Goal: Entertainment & Leisure: Browse casually

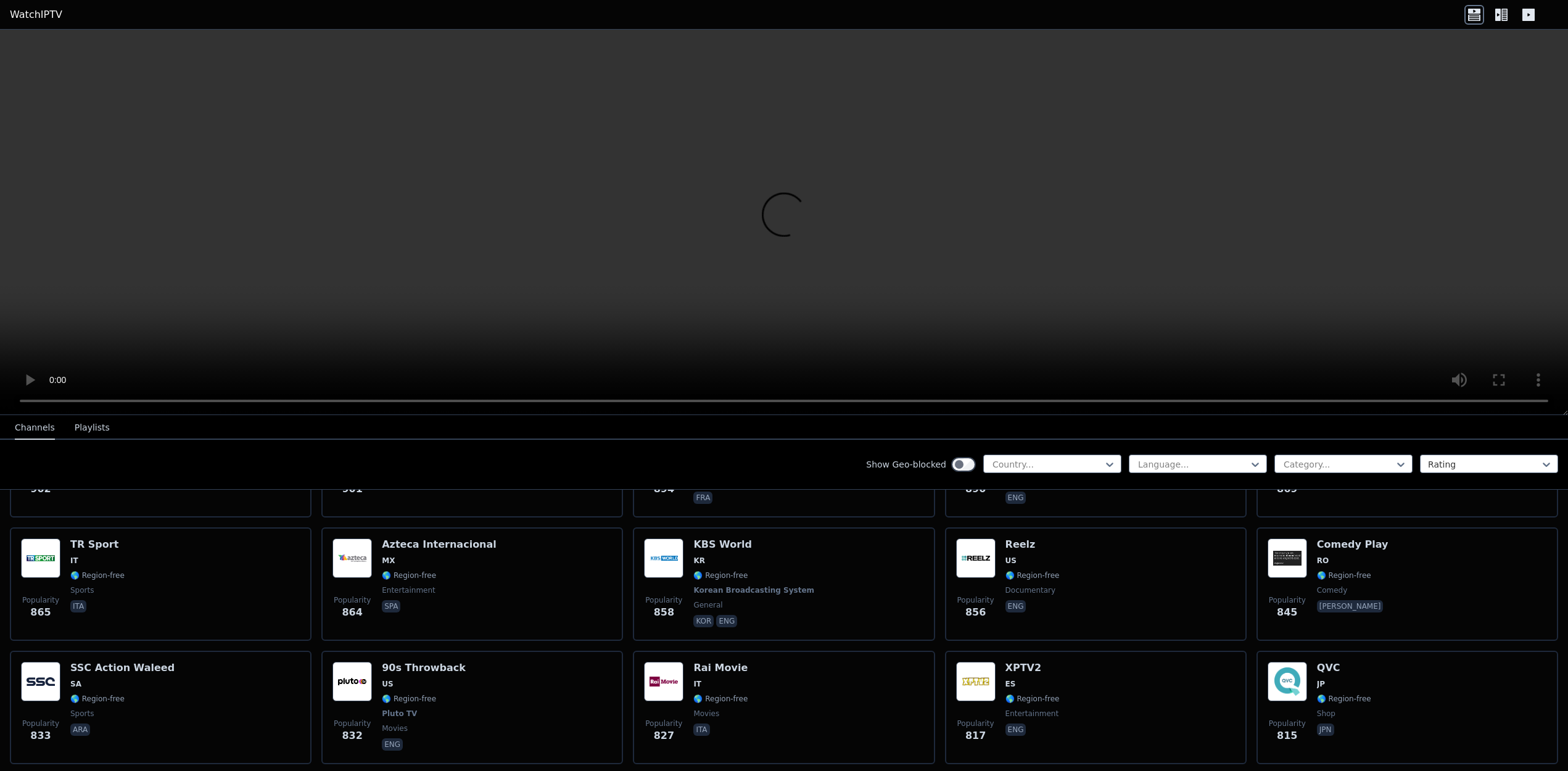
scroll to position [2305, 0]
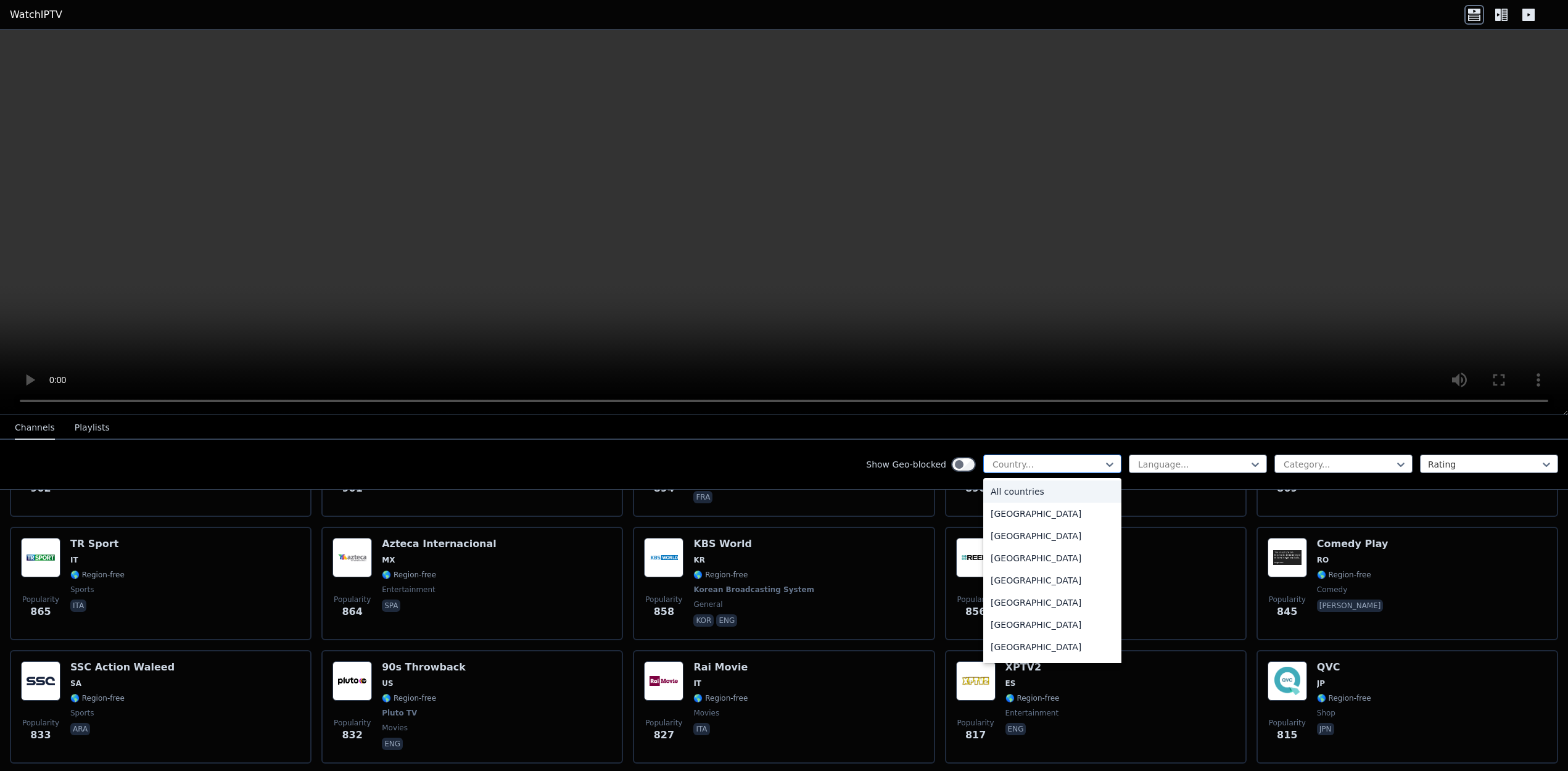
click at [1045, 458] on div at bounding box center [1048, 464] width 113 height 12
click at [1146, 458] on div at bounding box center [1193, 464] width 113 height 12
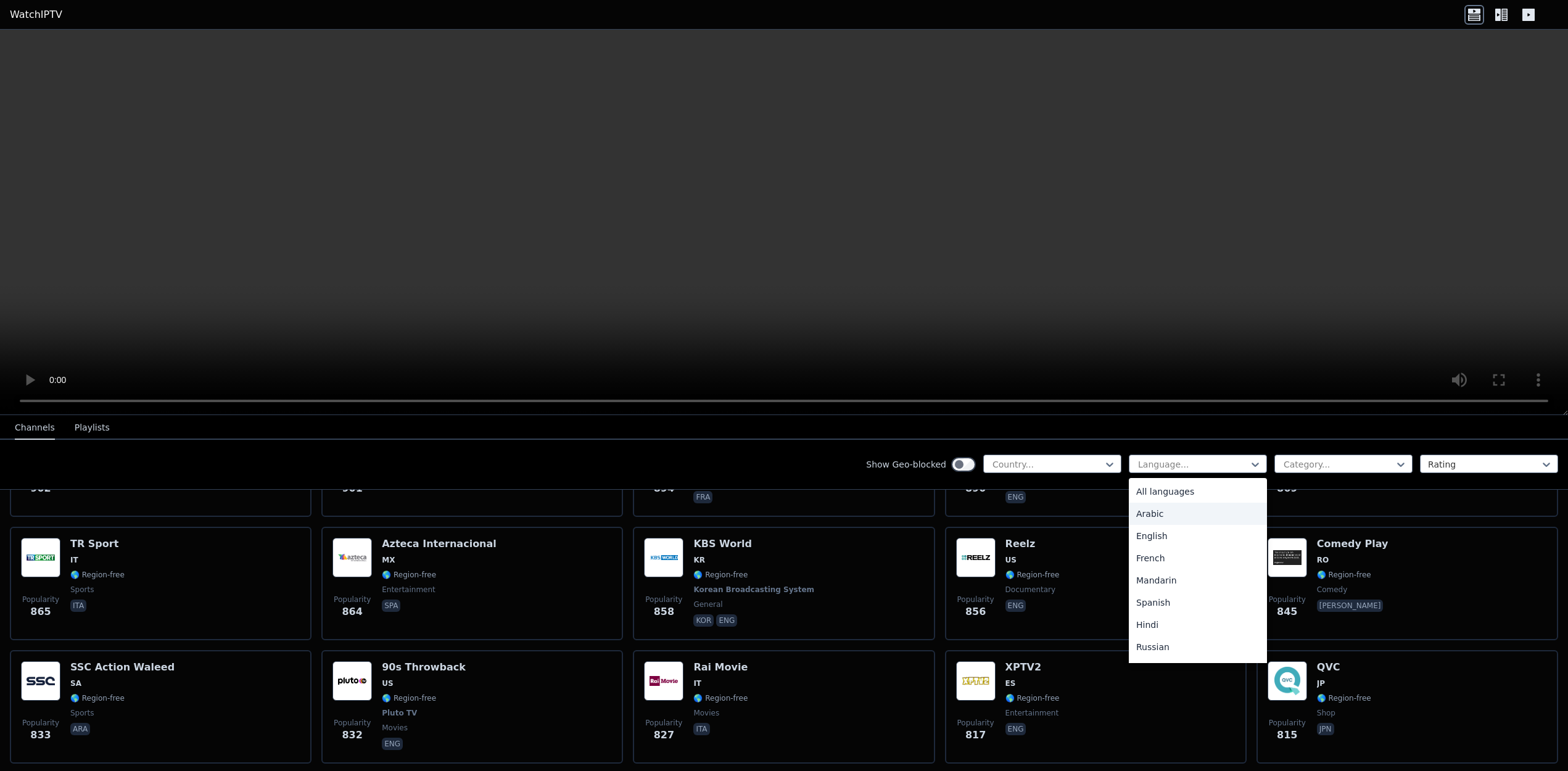
click at [1147, 507] on div "Arabic" at bounding box center [1198, 514] width 139 height 22
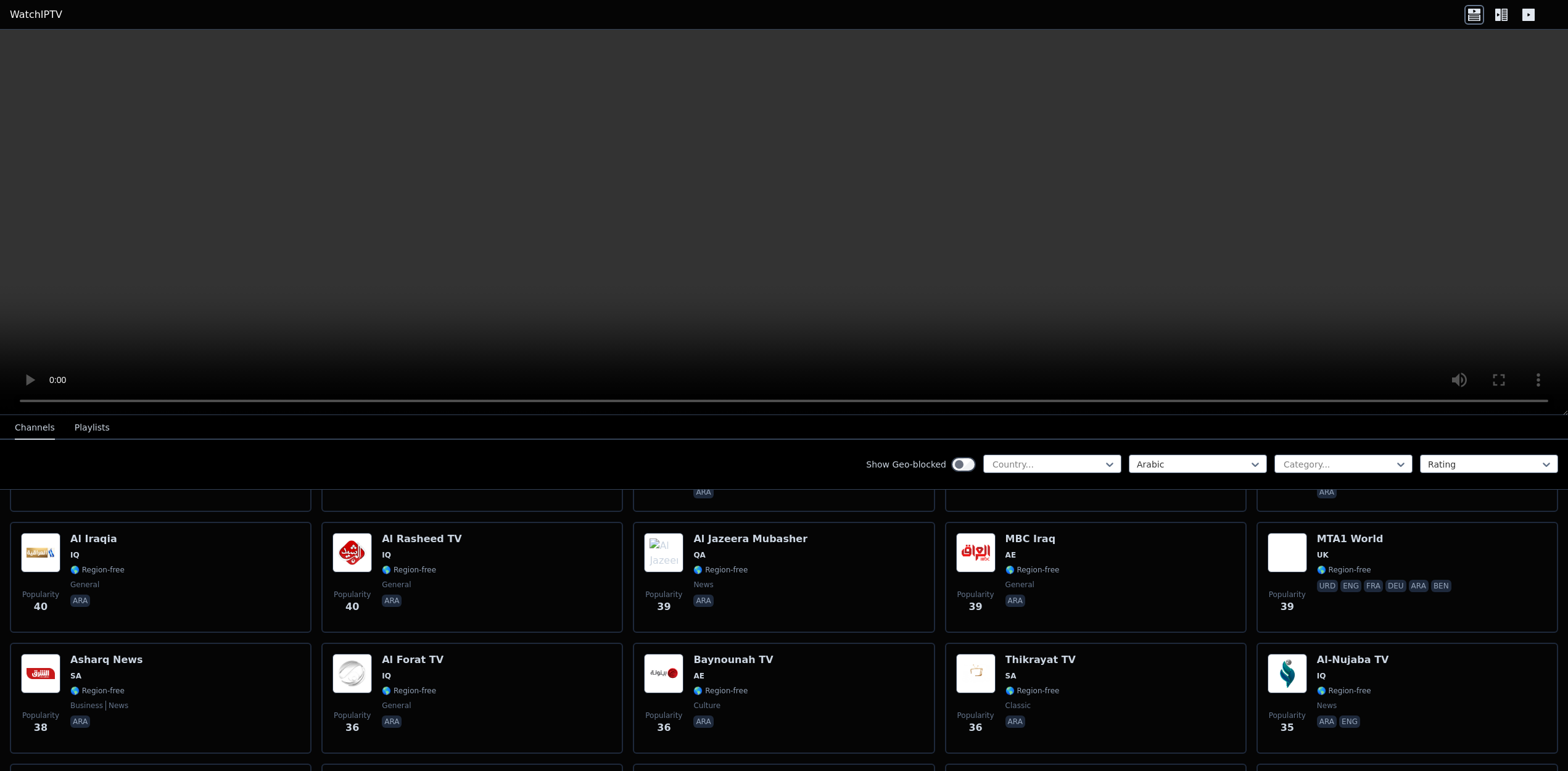
scroll to position [3521, 0]
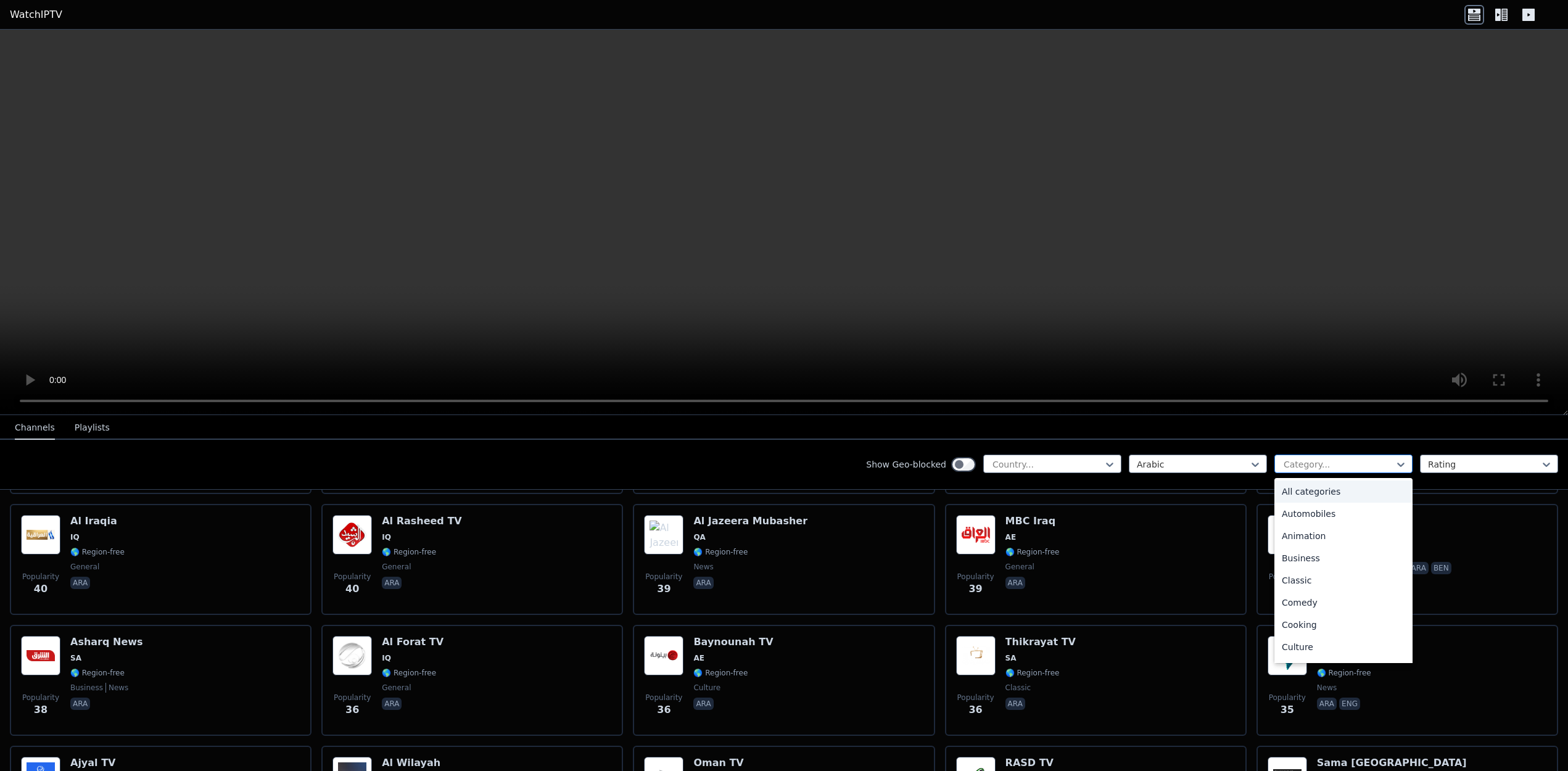
click at [1314, 466] on div at bounding box center [1339, 464] width 113 height 12
click at [1319, 652] on div "Sports" at bounding box center [1344, 659] width 139 height 22
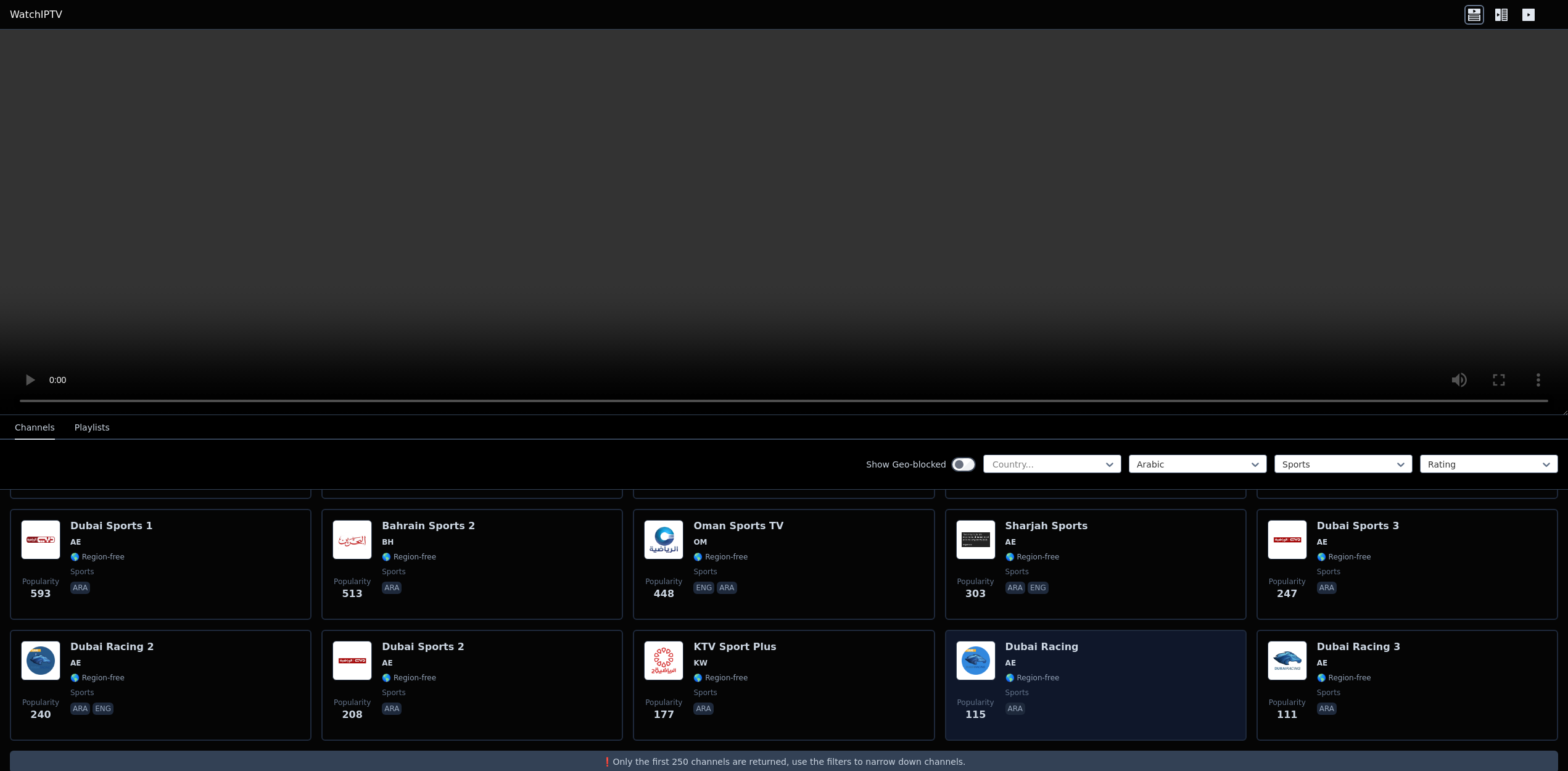
scroll to position [268, 0]
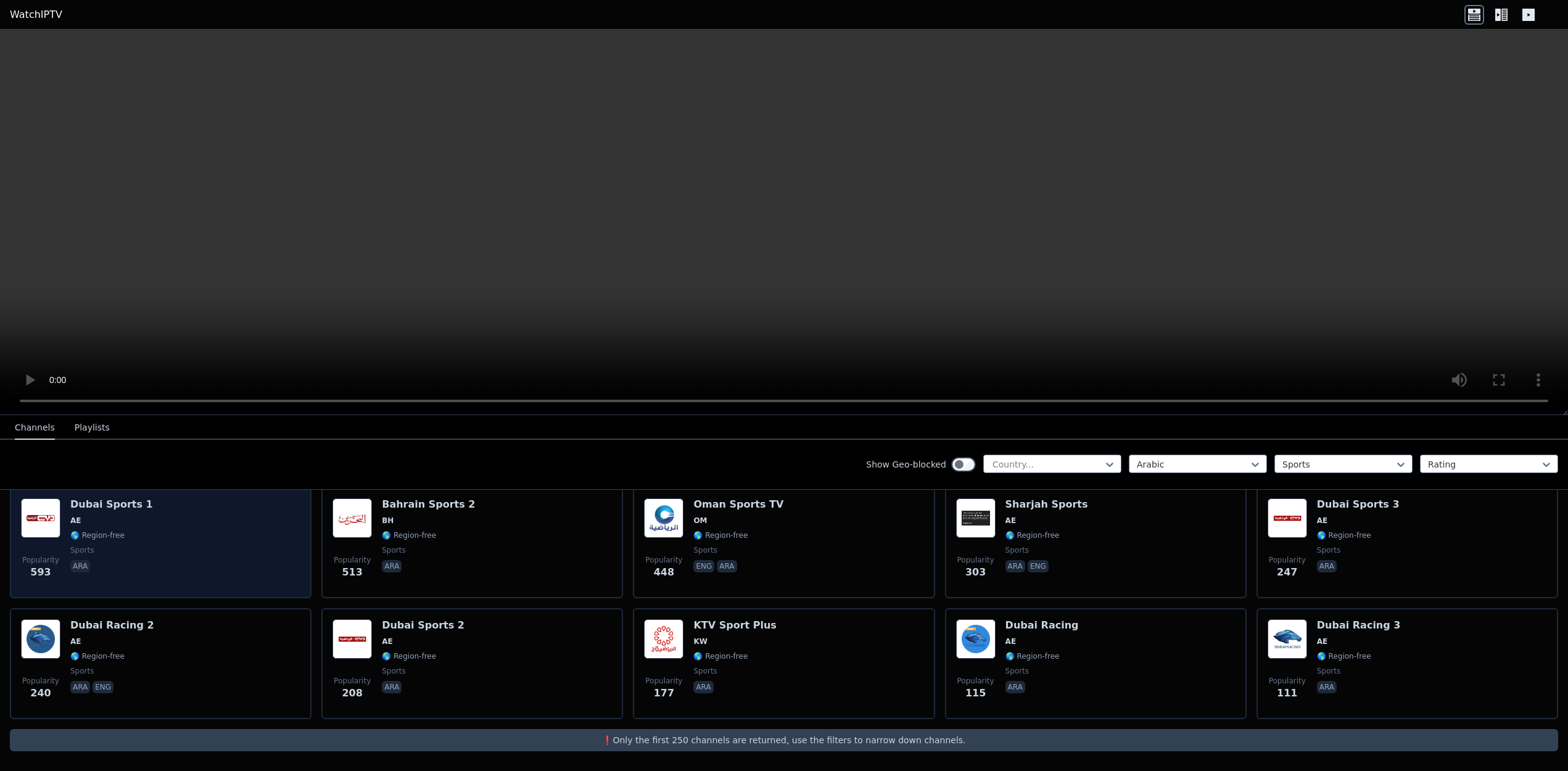
click at [265, 584] on div "Popularity 593 Dubai Sports 1 AE 🌎 Region-free sports ara" at bounding box center [160, 543] width 280 height 89
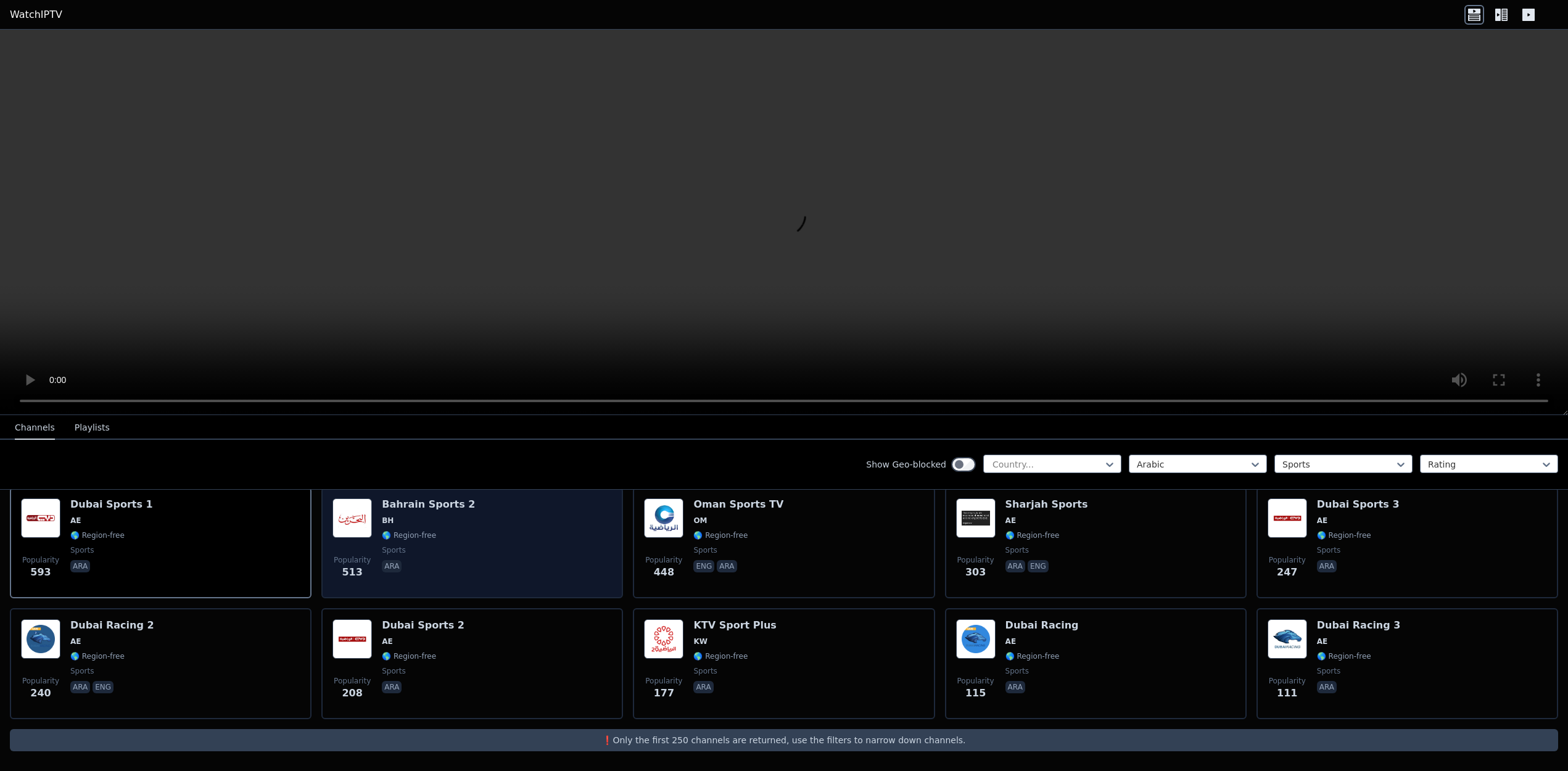
click at [463, 548] on div "Popularity 513 Bahrain Sports 2 BH 🌎 Region-free sports ara" at bounding box center [472, 543] width 280 height 89
click at [578, 548] on div "Popularity 513 Bahrain Sports 2 BH 🌎 Region-free sports ara" at bounding box center [472, 543] width 280 height 89
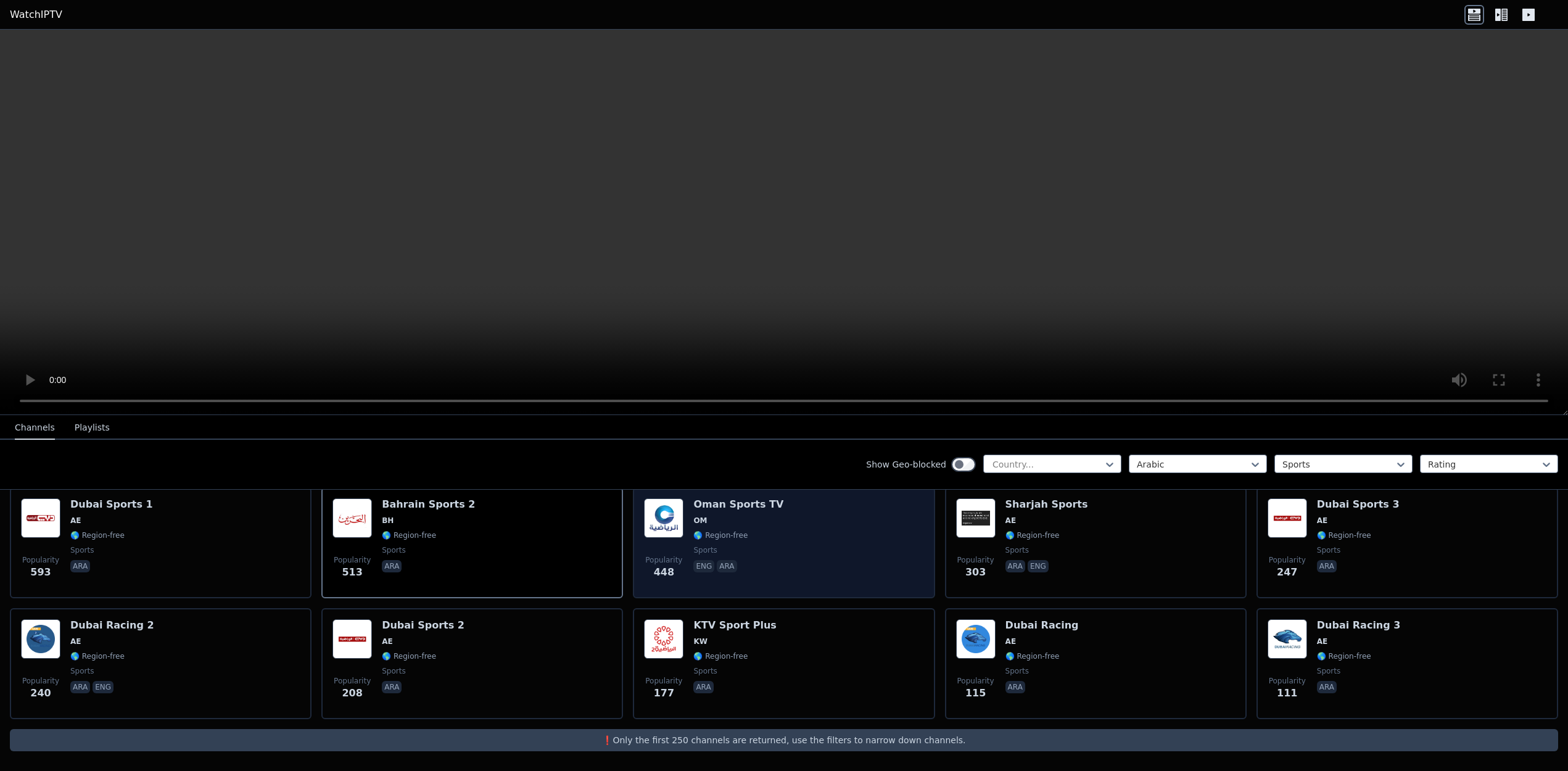
click at [756, 549] on span "sports" at bounding box center [739, 549] width 90 height 10
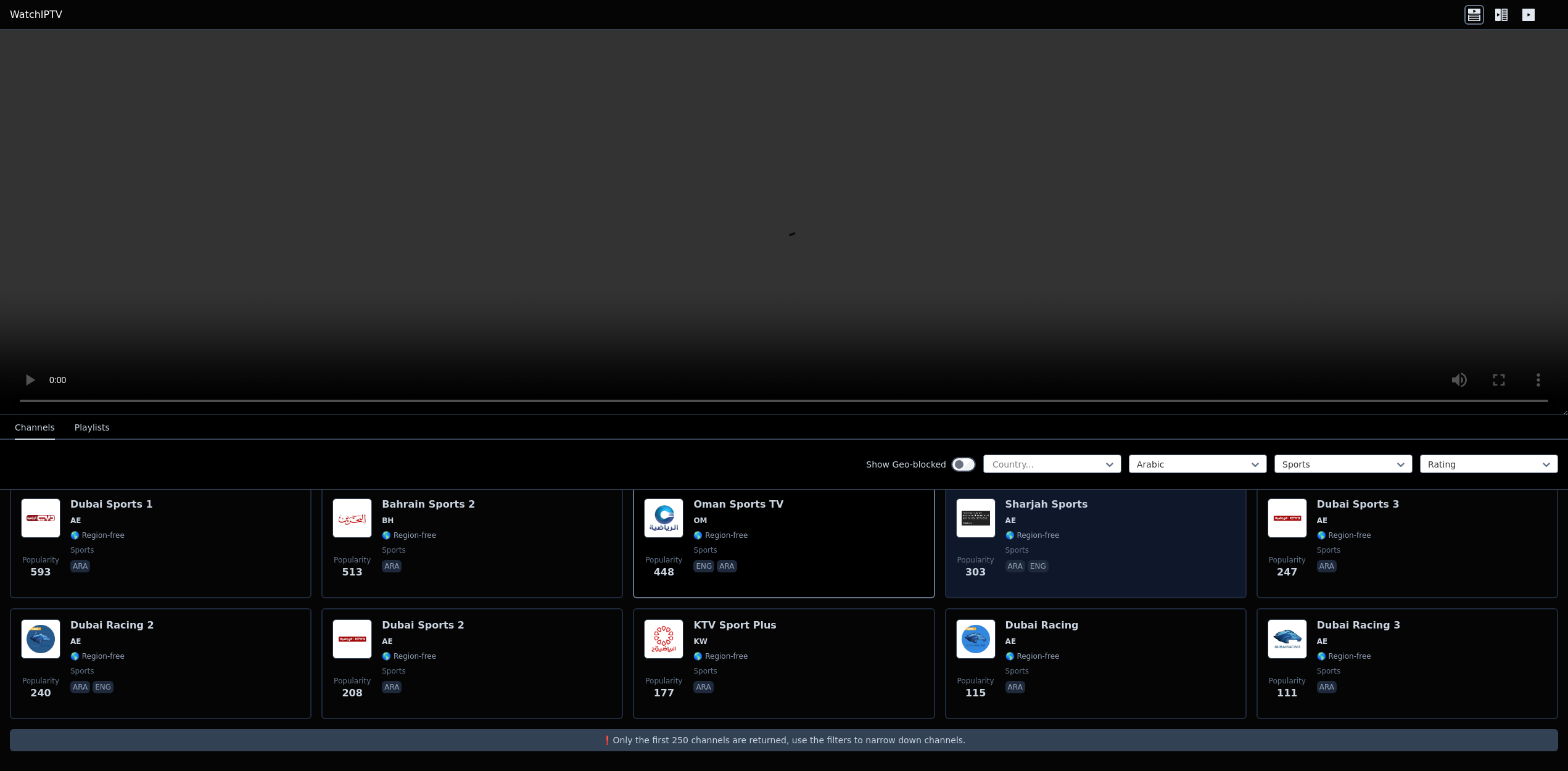
click at [979, 543] on div "Popularity 303" at bounding box center [976, 543] width 40 height 89
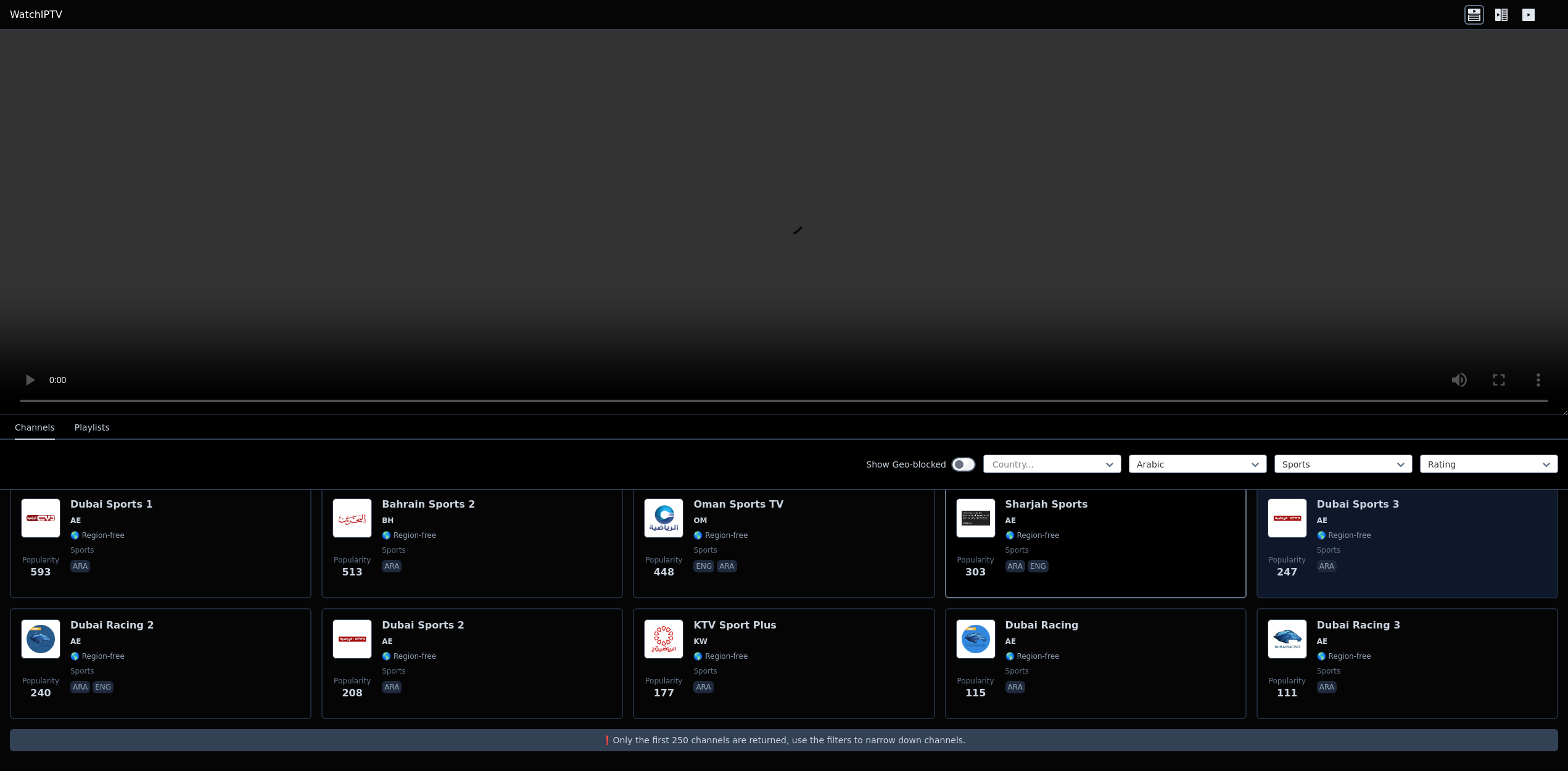
click at [1370, 560] on div "Dubai Sports 3 AE 🌎 Region-free sports ara" at bounding box center [1358, 543] width 82 height 89
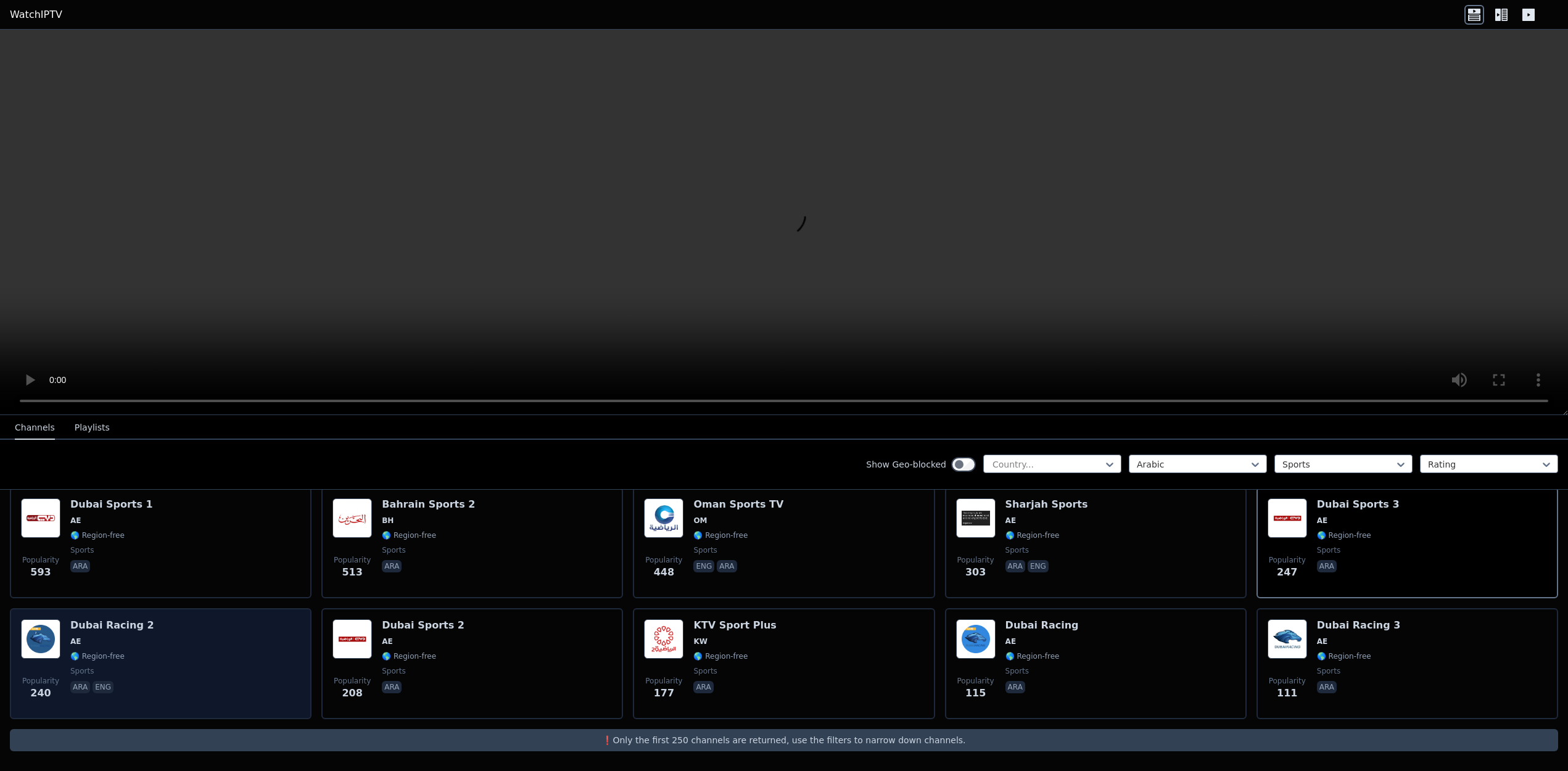
click at [194, 663] on div "Popularity 240 Dubai Racing 2 AE 🌎 Region-free sports ara eng" at bounding box center [160, 663] width 280 height 89
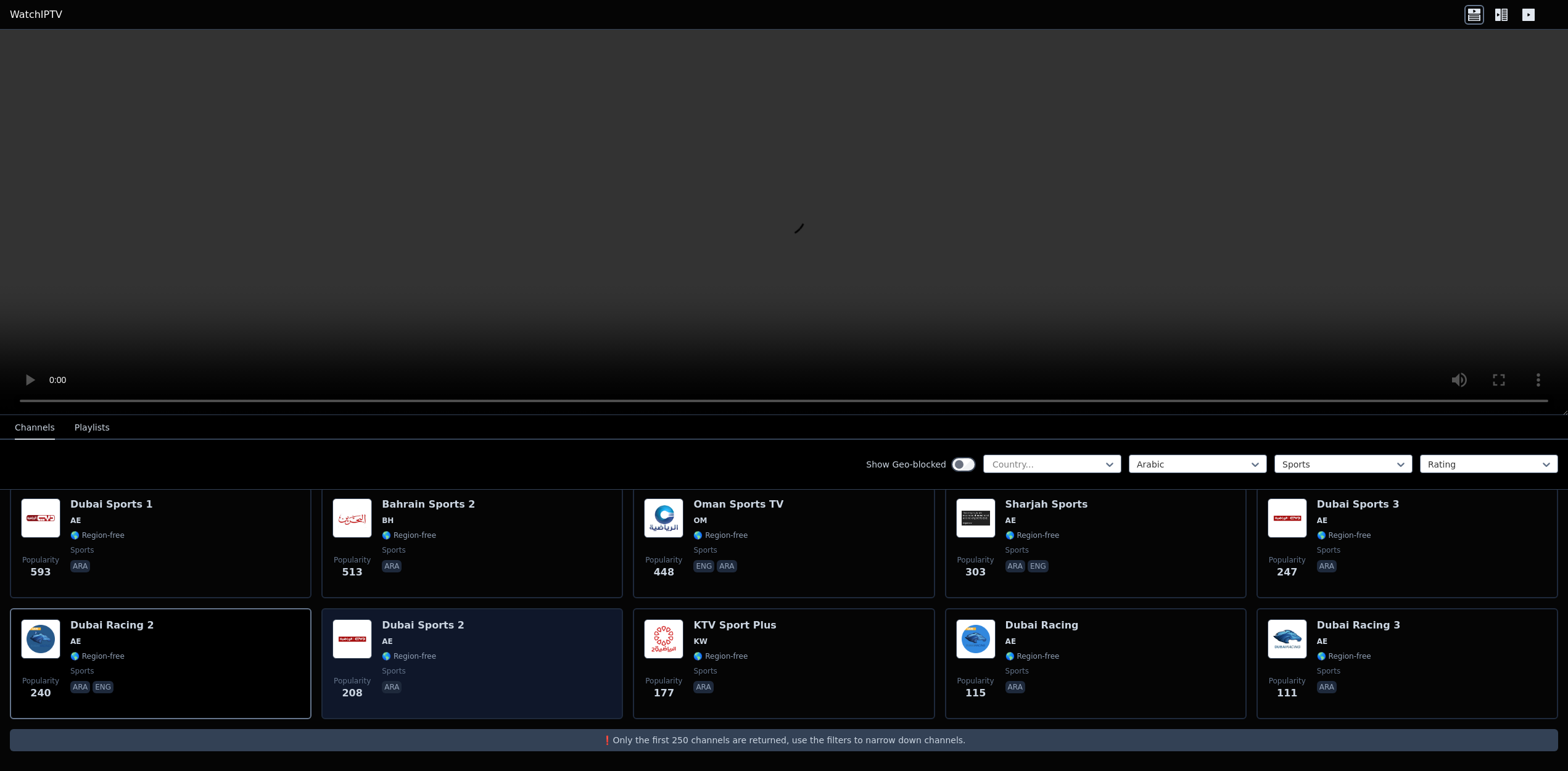
click at [471, 646] on div "Popularity 208 Dubai Sports 2 AE 🌎 Region-free sports ara" at bounding box center [472, 663] width 280 height 89
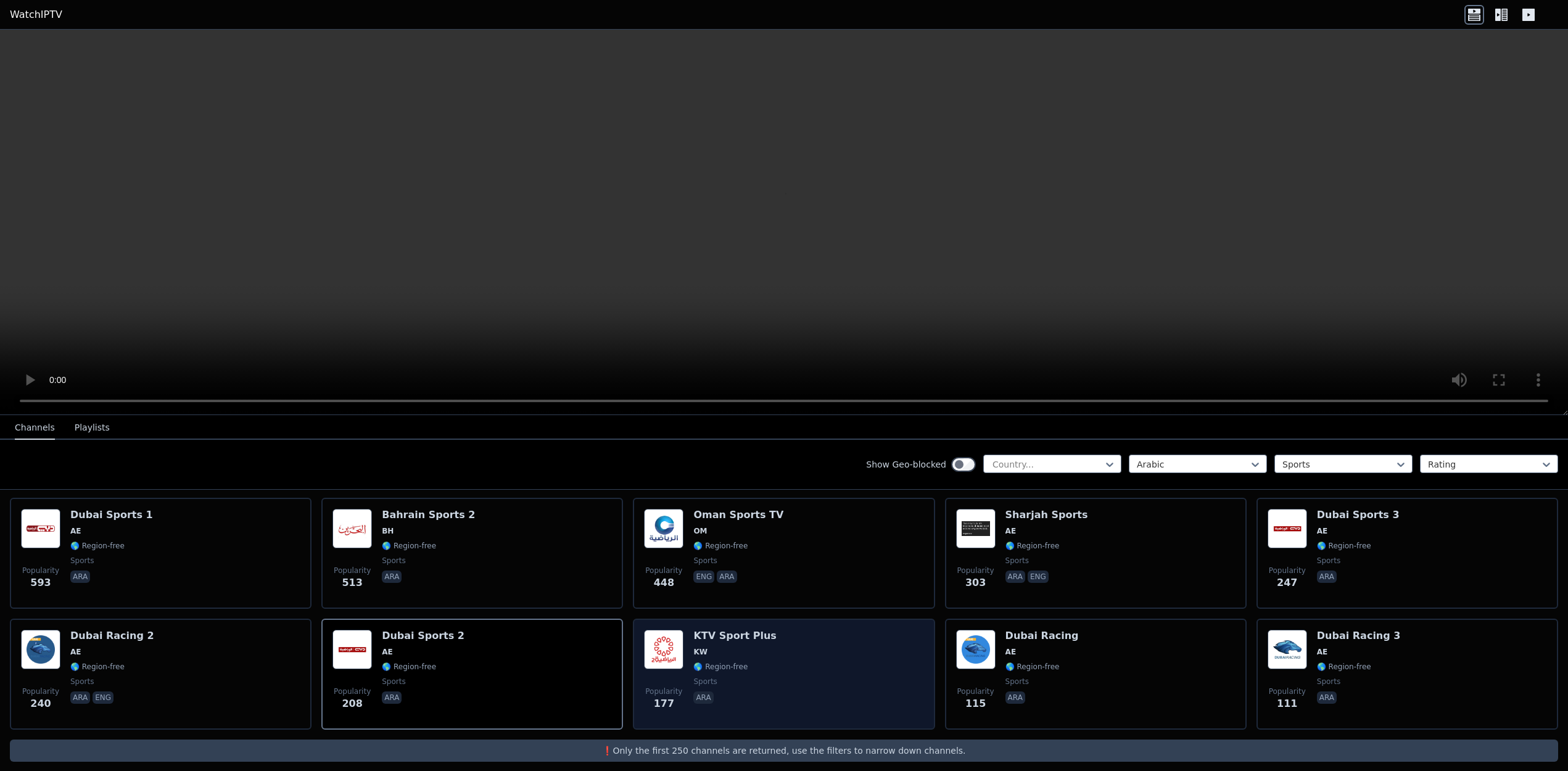
scroll to position [256, 0]
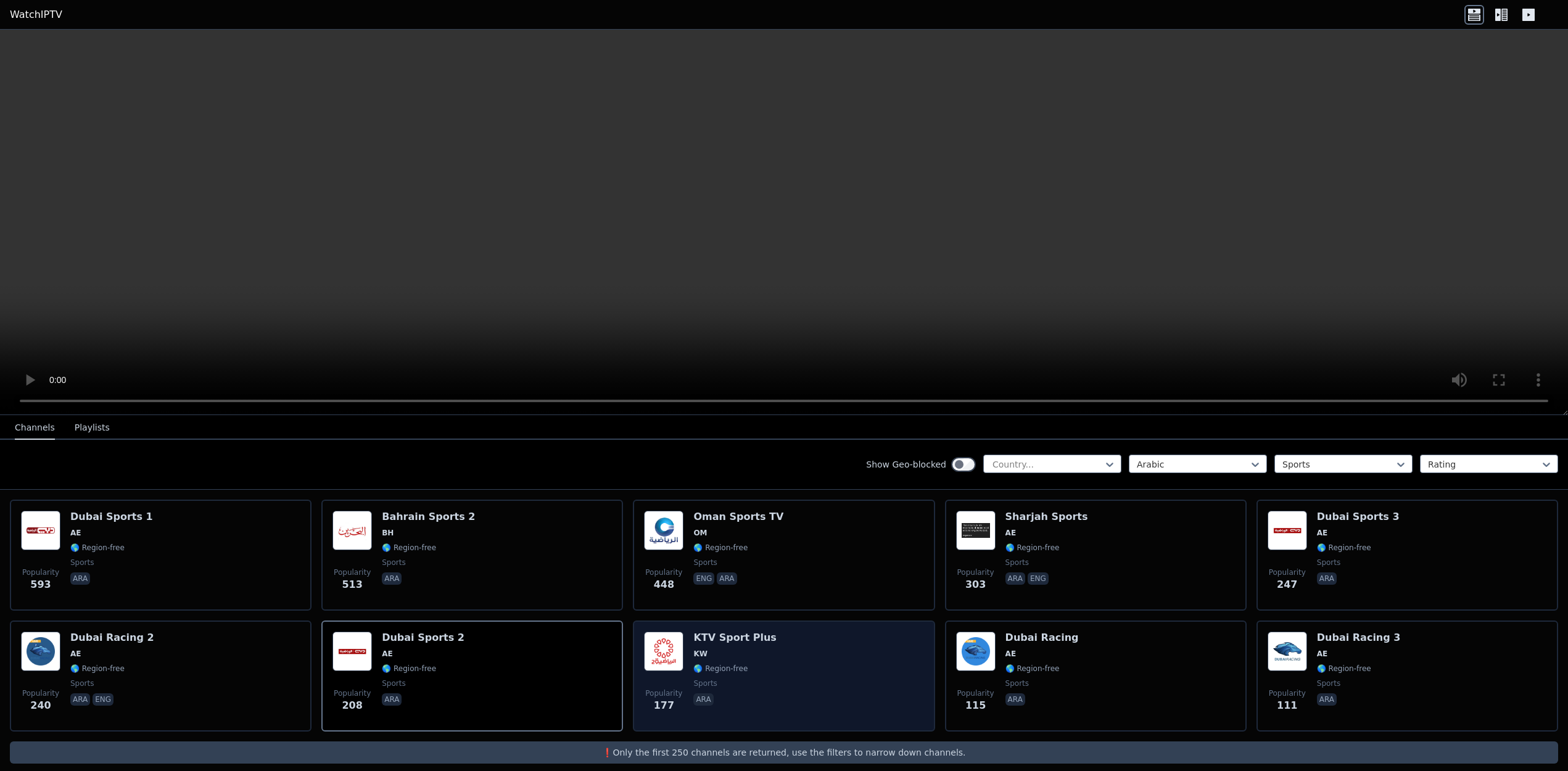
click at [739, 677] on div "KTV Sport Plus KW 🌎 Region-free sports ara" at bounding box center [734, 676] width 82 height 89
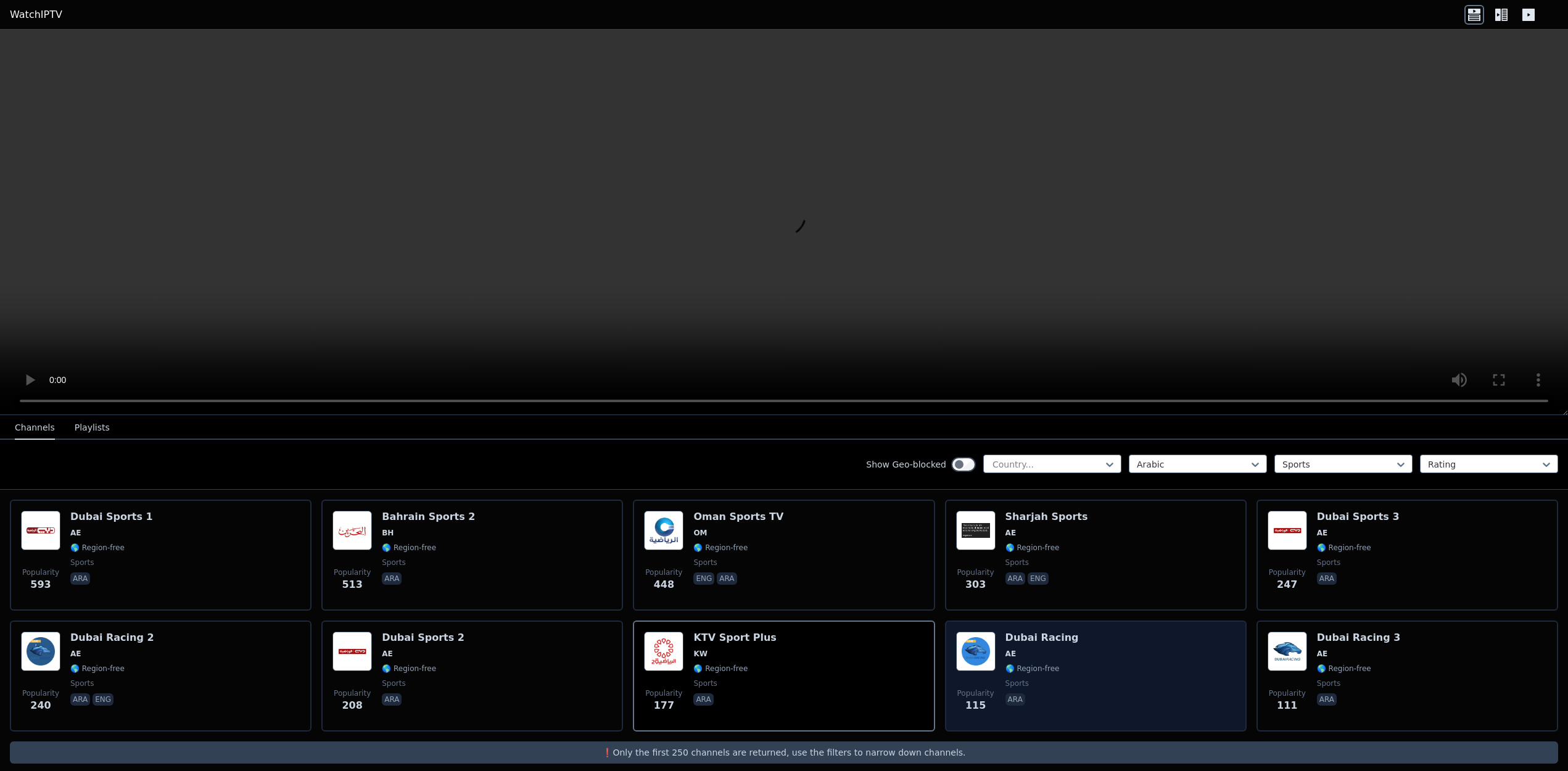
click at [1054, 673] on div "Dubai Racing AE 🌎 Region-free sports ara" at bounding box center [1042, 676] width 74 height 89
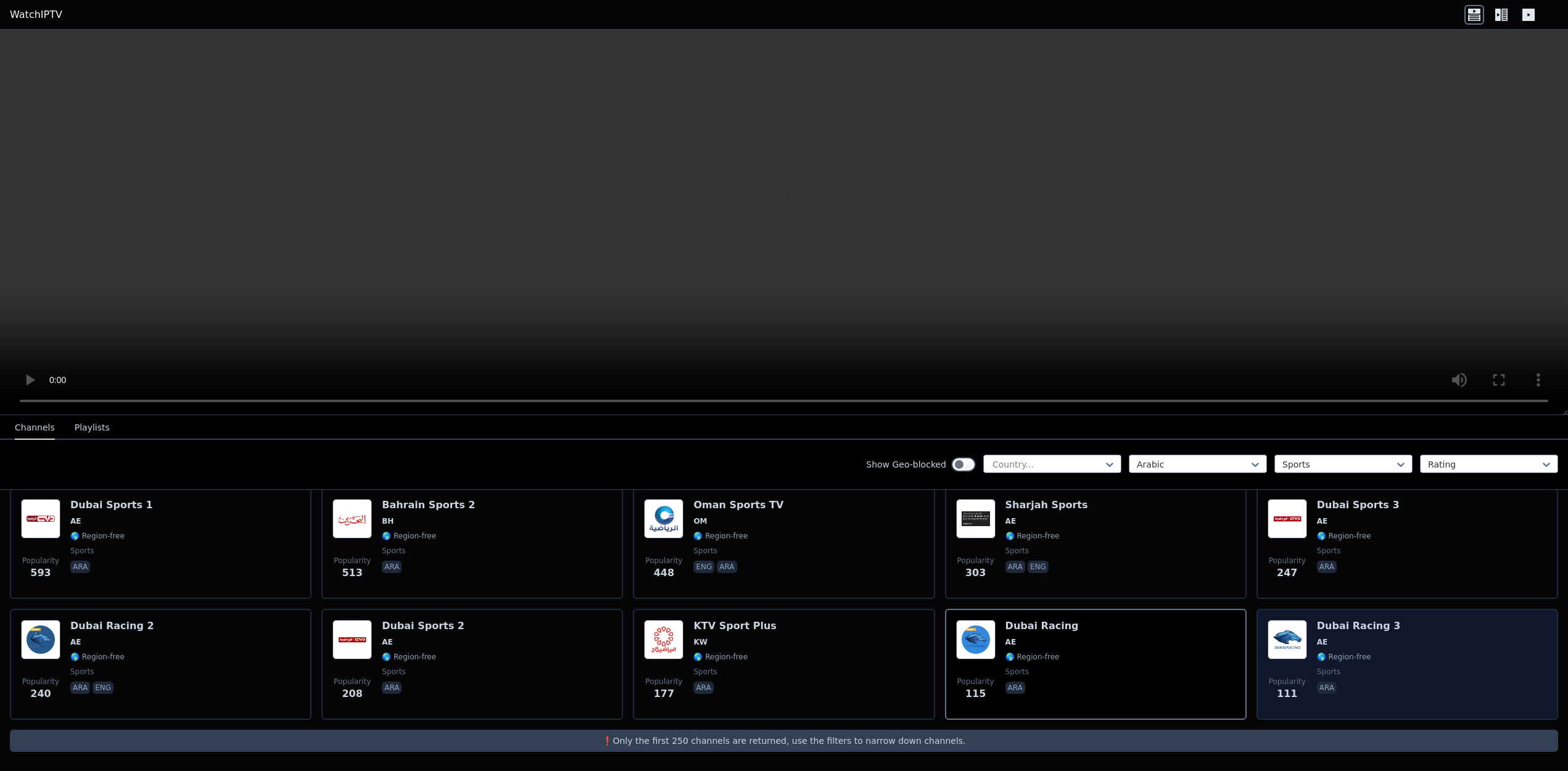
scroll to position [268, 0]
click at [1395, 652] on div "Popularity 111 Dubai Racing 3 AE 🌎 Region-free sports ara" at bounding box center [1407, 663] width 280 height 89
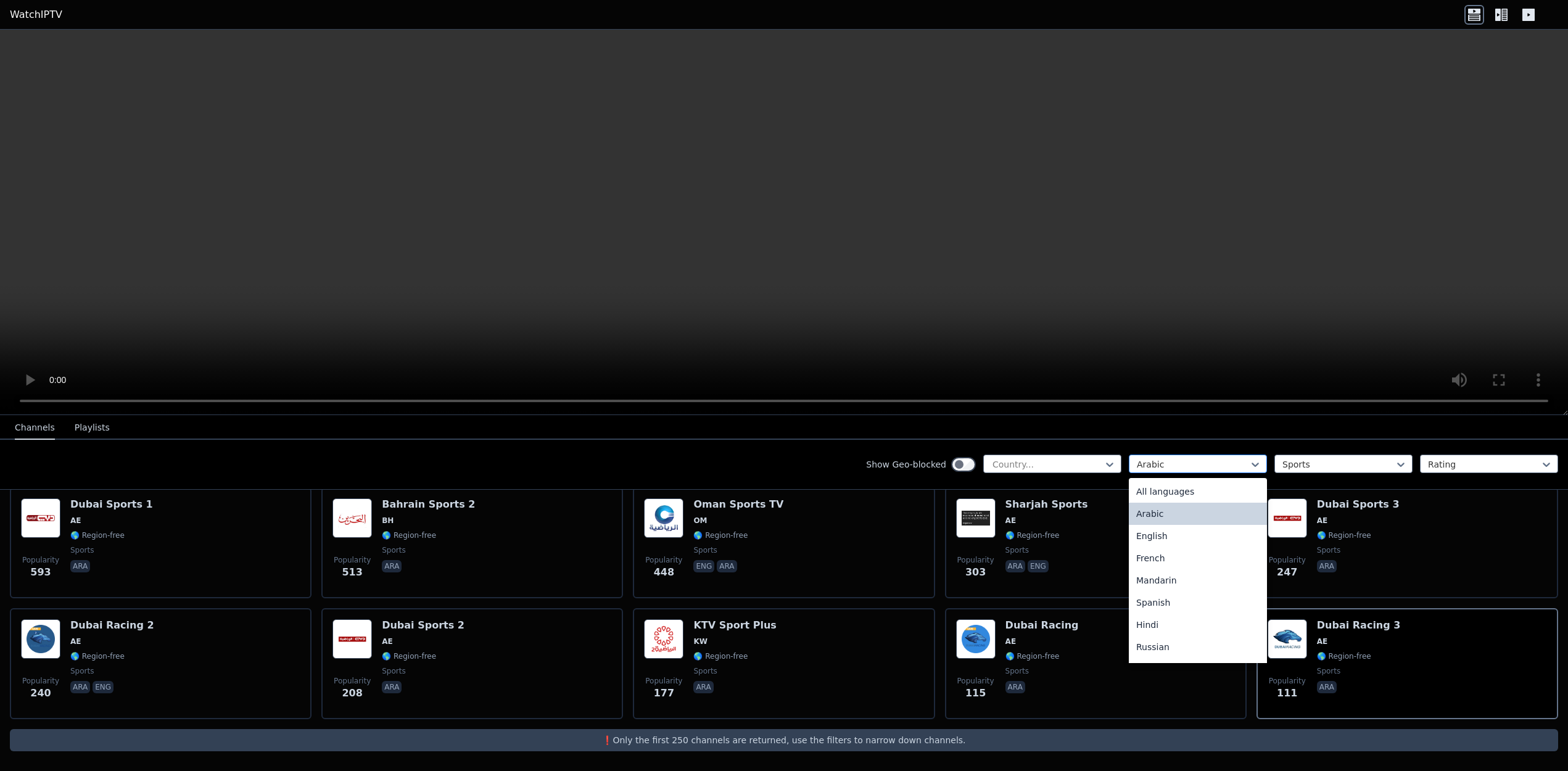
click at [1138, 458] on div at bounding box center [1193, 464] width 113 height 12
click at [1184, 562] on div "French" at bounding box center [1198, 558] width 139 height 22
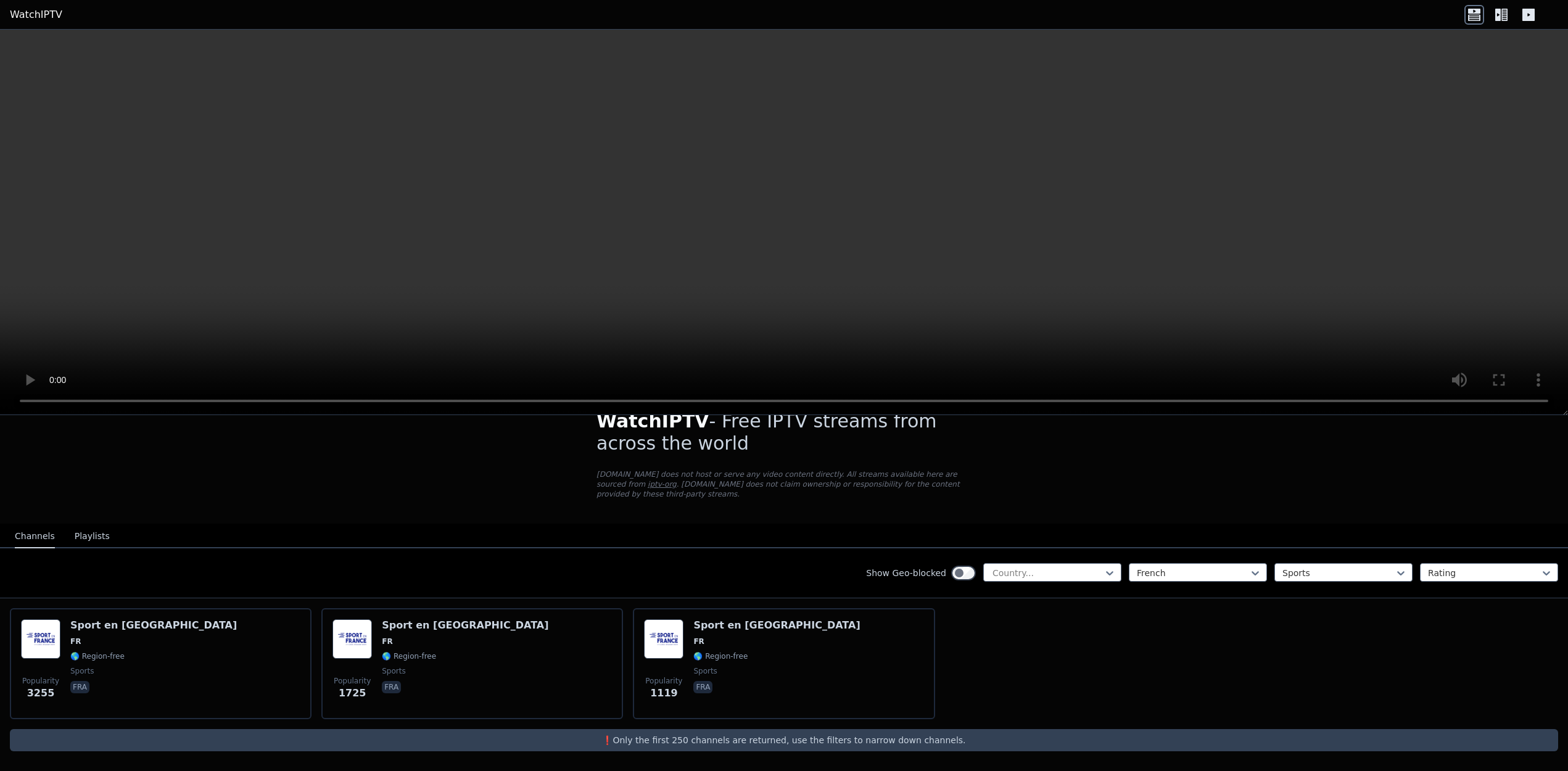
scroll to position [27, 0]
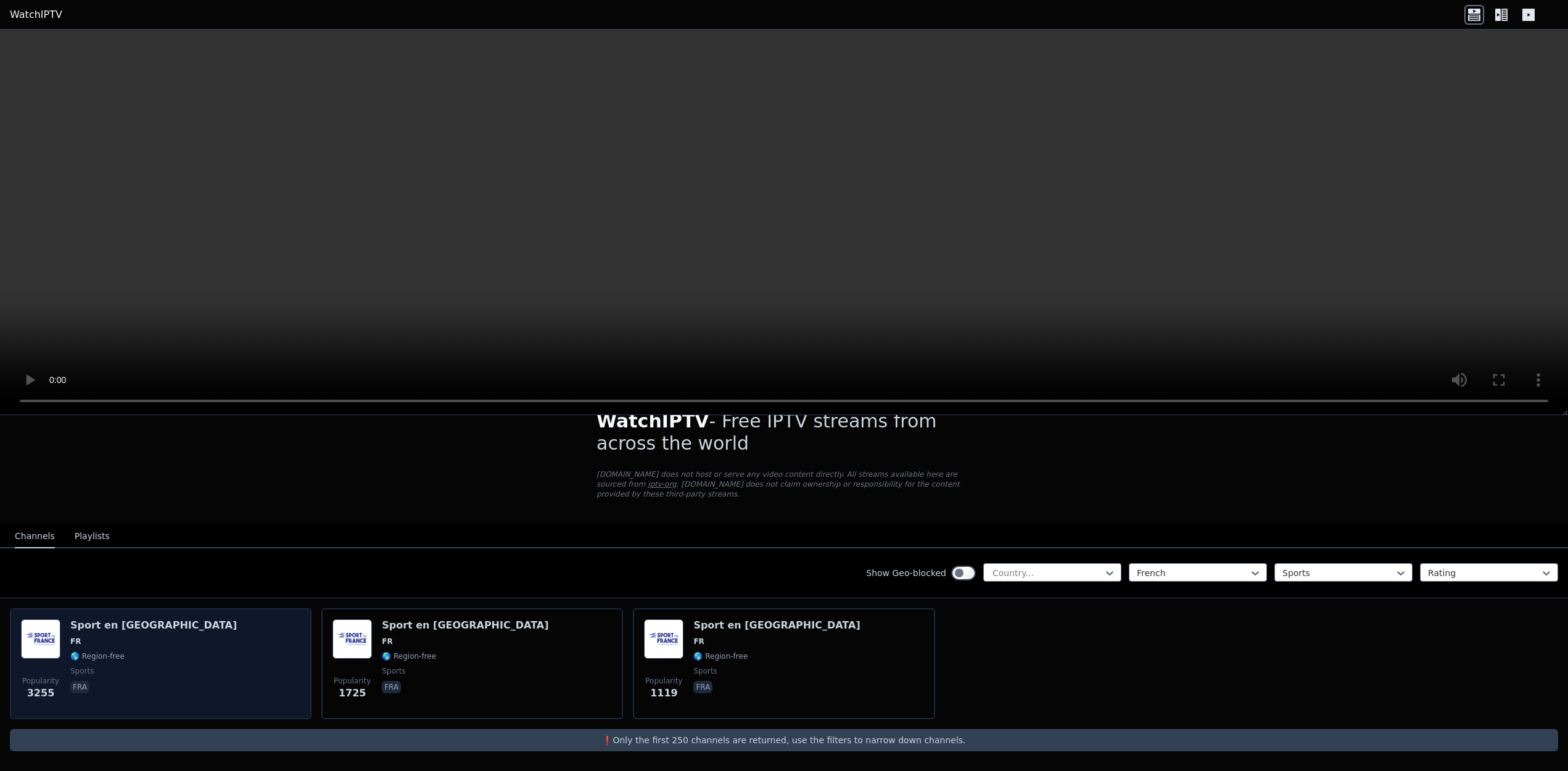
click at [259, 671] on div "Popularity 3255 Sport en [GEOGRAPHIC_DATA] FR 🌎 Region-free sports fra" at bounding box center [160, 663] width 280 height 89
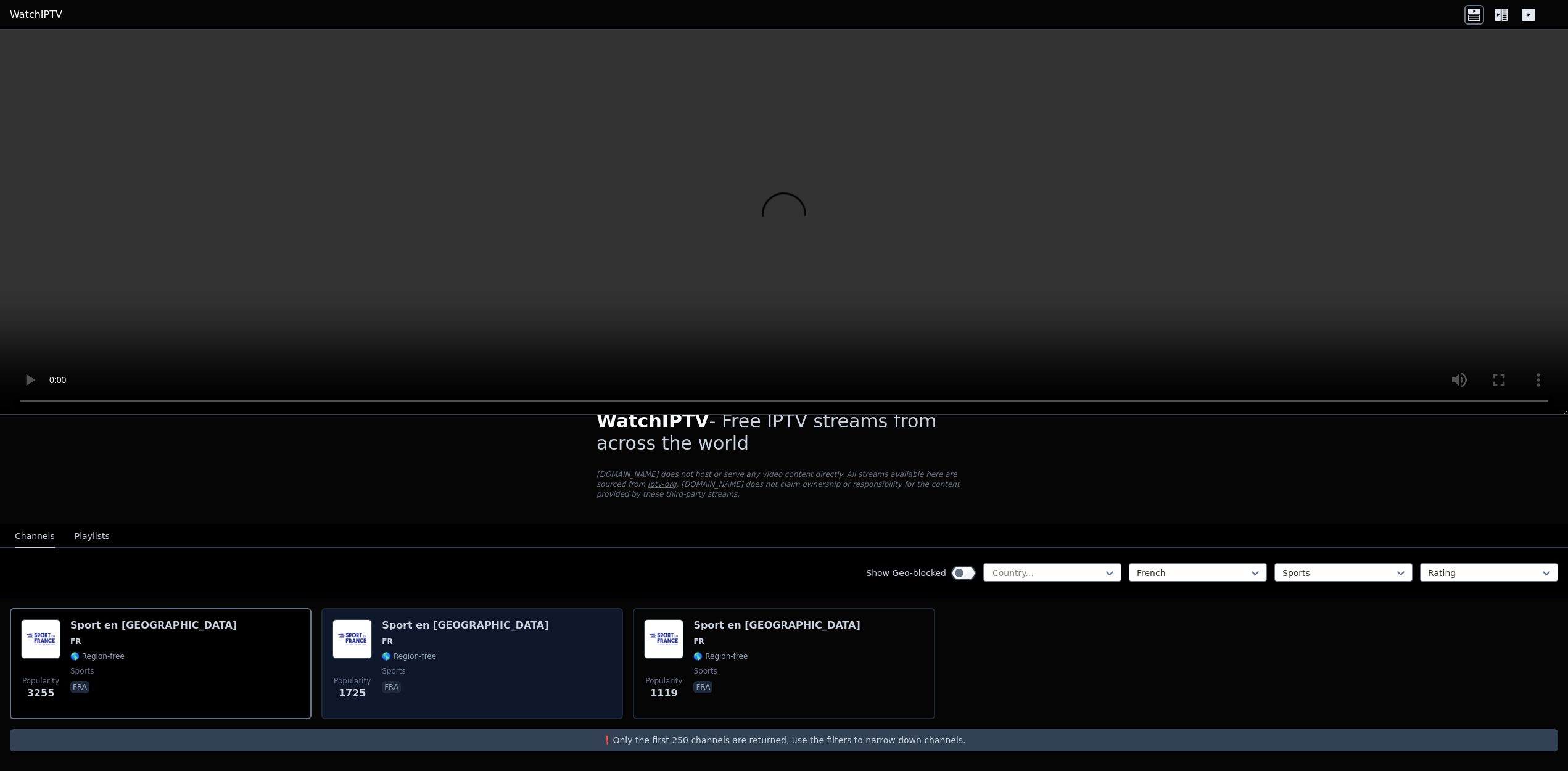
click at [458, 653] on div "Popularity 1725 Sport en [GEOGRAPHIC_DATA] FR 🌎 Region-free sports fra" at bounding box center [472, 663] width 280 height 89
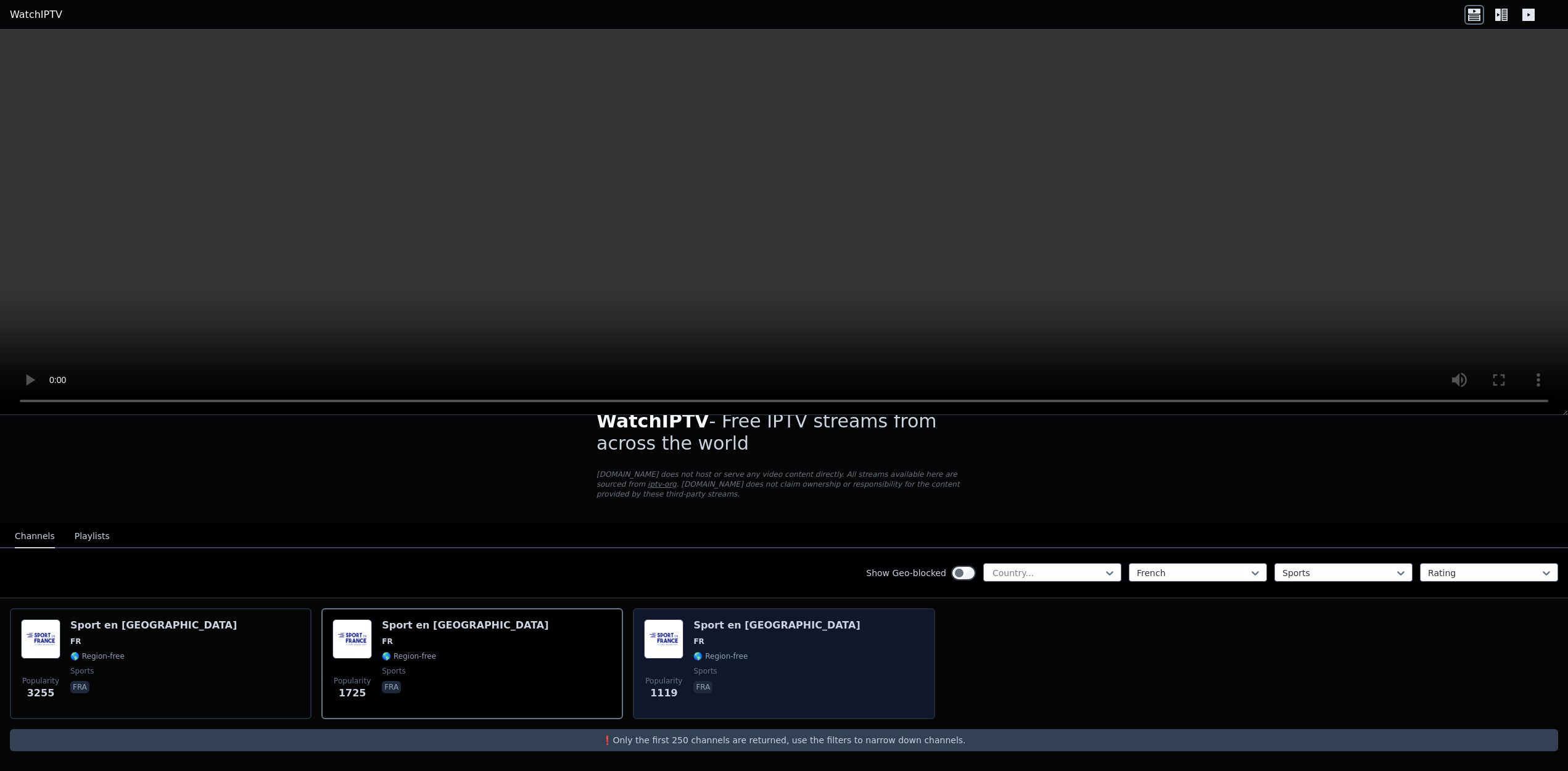
click at [797, 660] on div "Popularity 1119 Sport en [GEOGRAPHIC_DATA] FR 🌎 Region-free sports fra" at bounding box center [784, 663] width 280 height 89
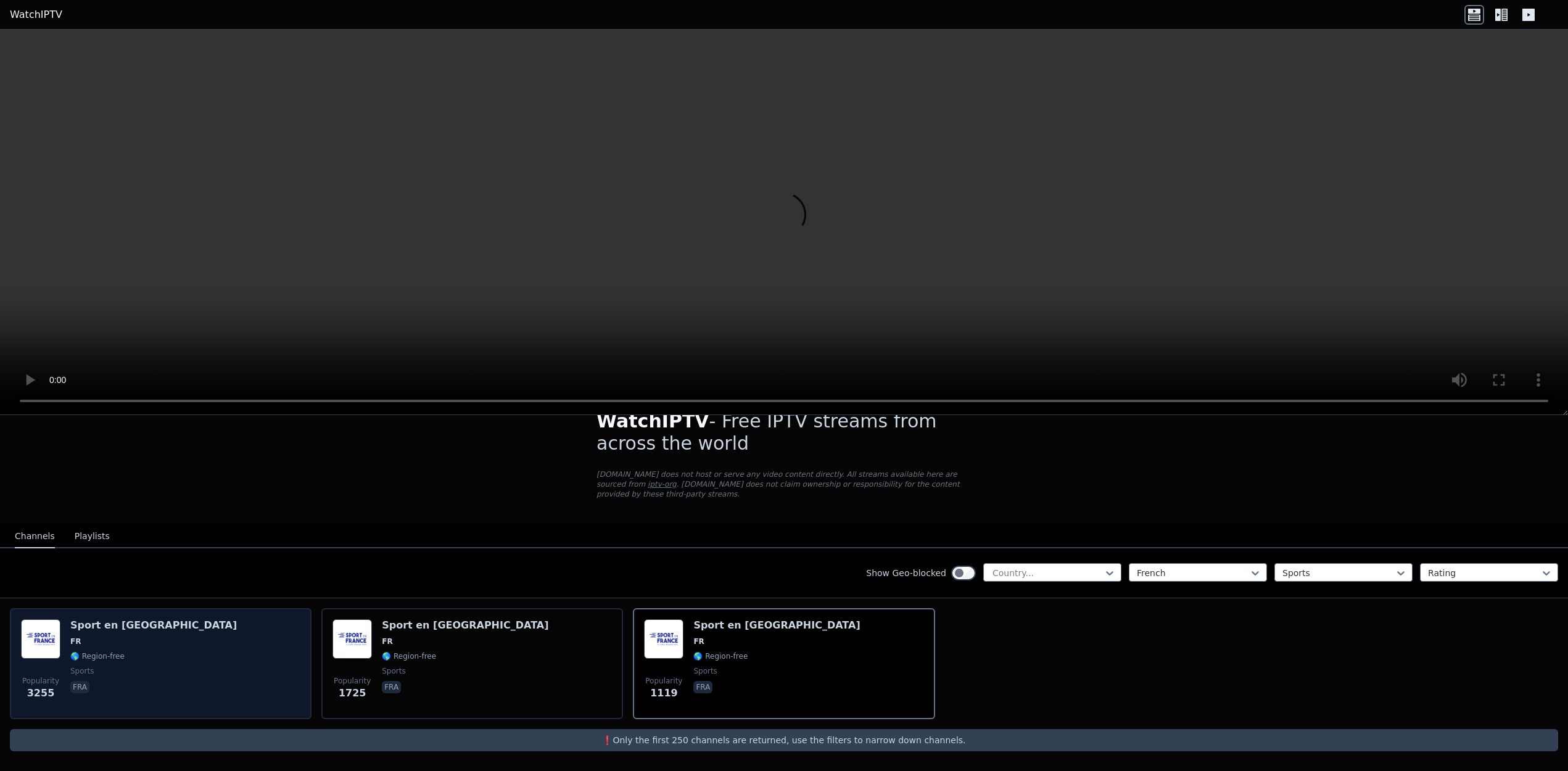
click at [197, 703] on div "Popularity 3255 Sport en [GEOGRAPHIC_DATA] FR 🌎 Region-free sports fra" at bounding box center [160, 663] width 280 height 89
click at [197, 704] on div "Popularity 3255 Sport en [GEOGRAPHIC_DATA] FR 🌎 Region-free sports fra" at bounding box center [160, 663] width 280 height 89
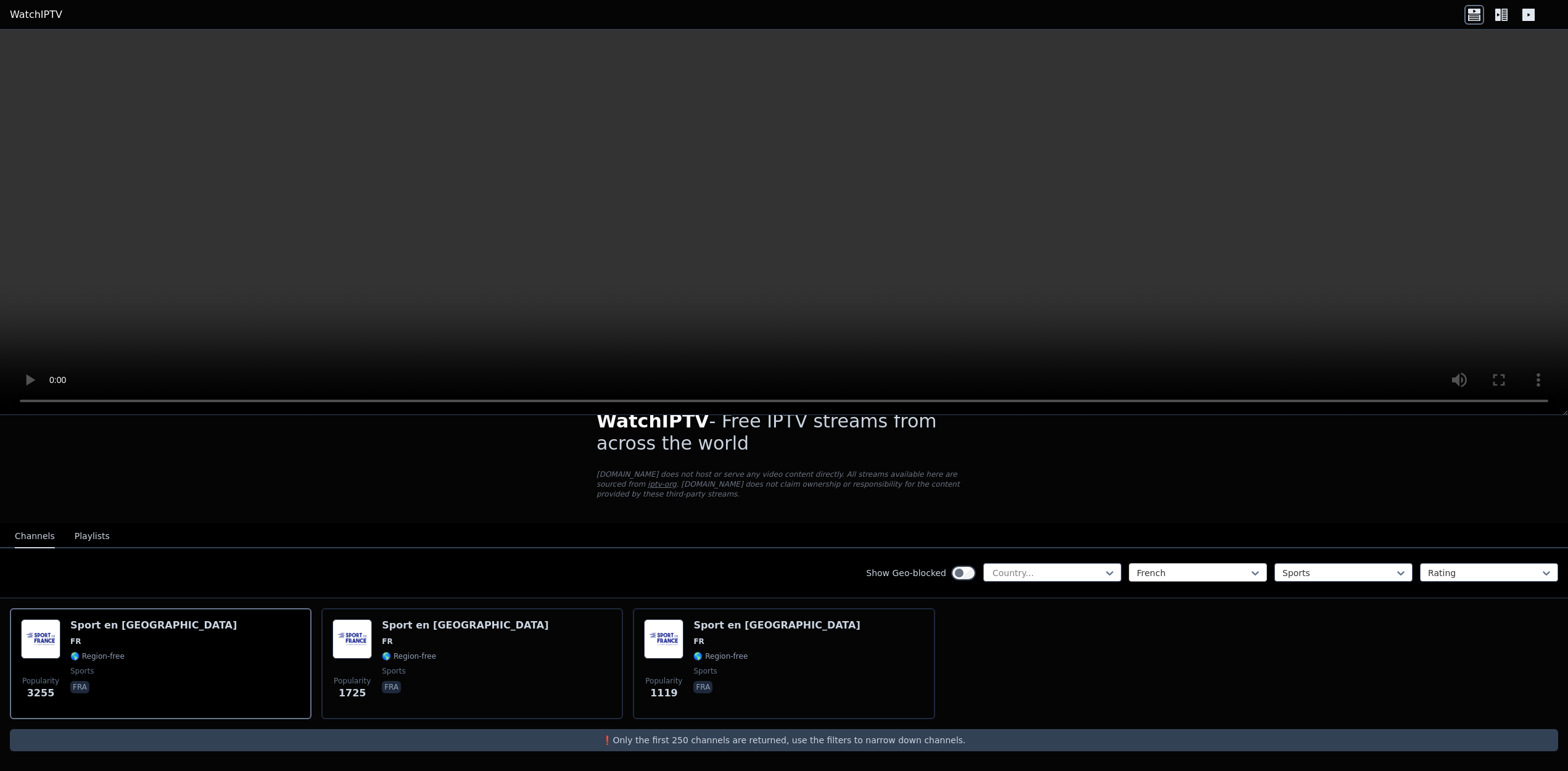
click at [1185, 567] on div at bounding box center [1193, 573] width 113 height 12
